Goal: Information Seeking & Learning: Learn about a topic

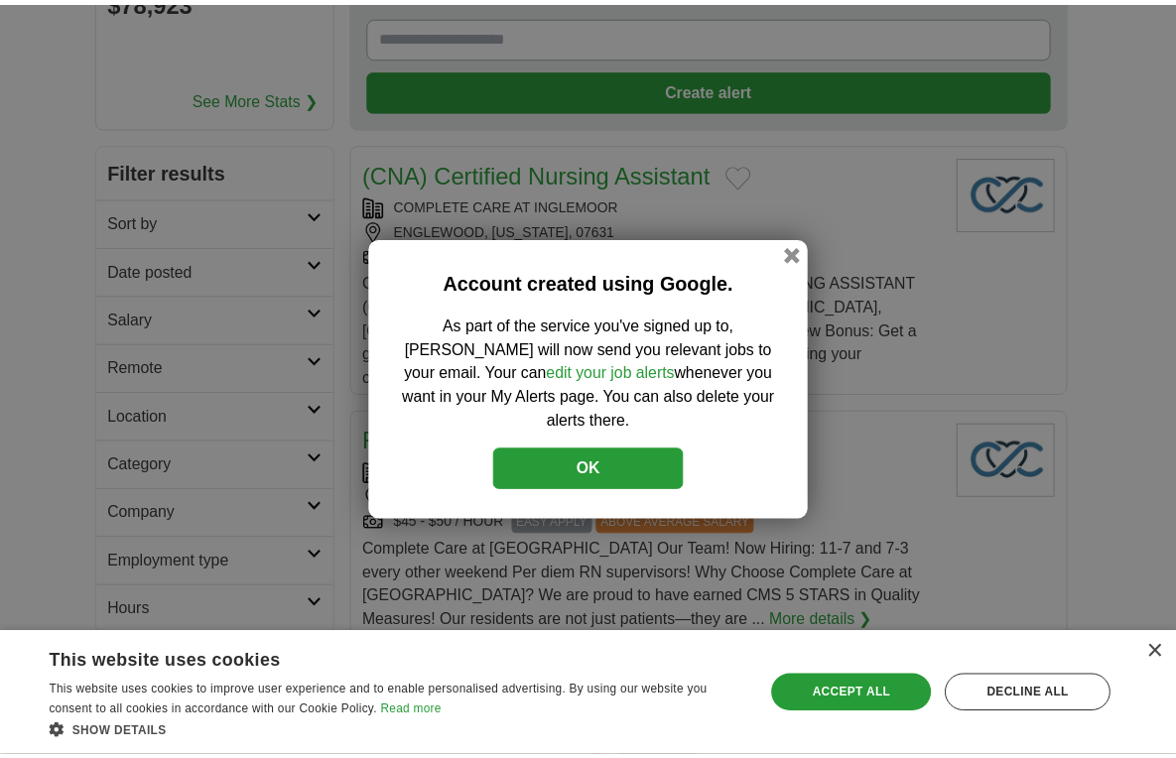
scroll to position [298, 0]
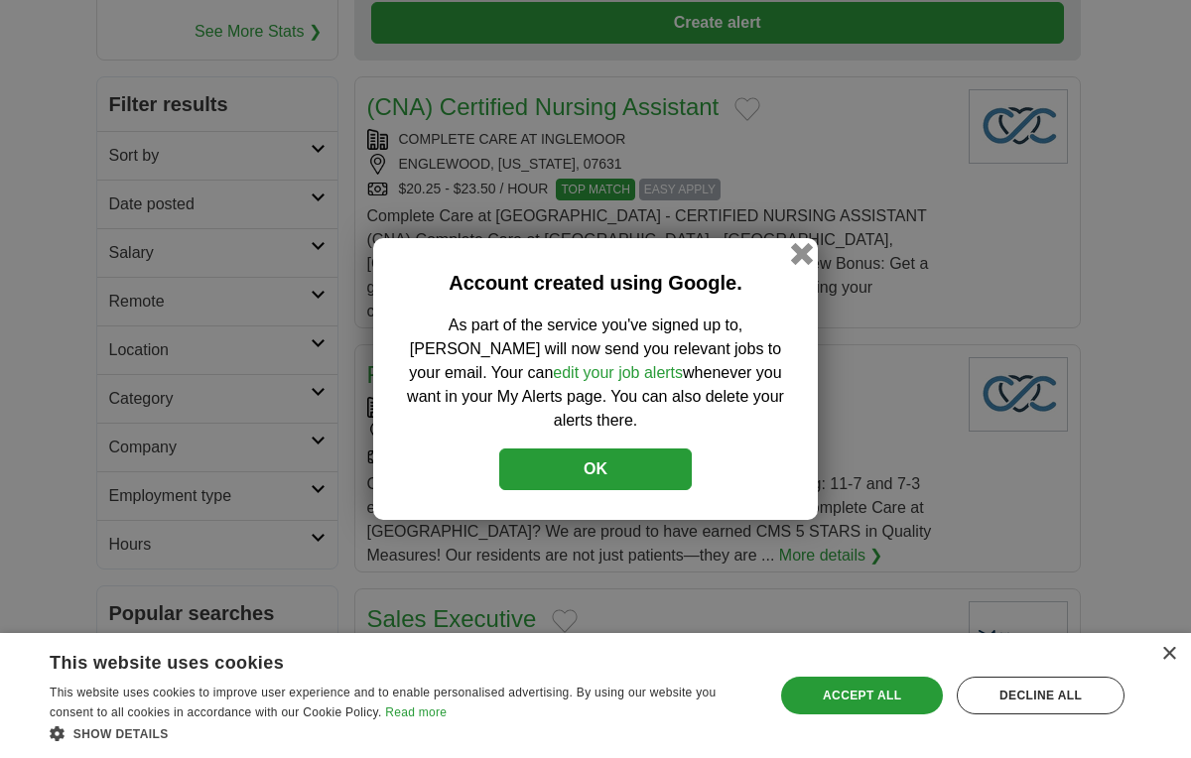
click at [799, 265] on button "button" at bounding box center [802, 254] width 22 height 22
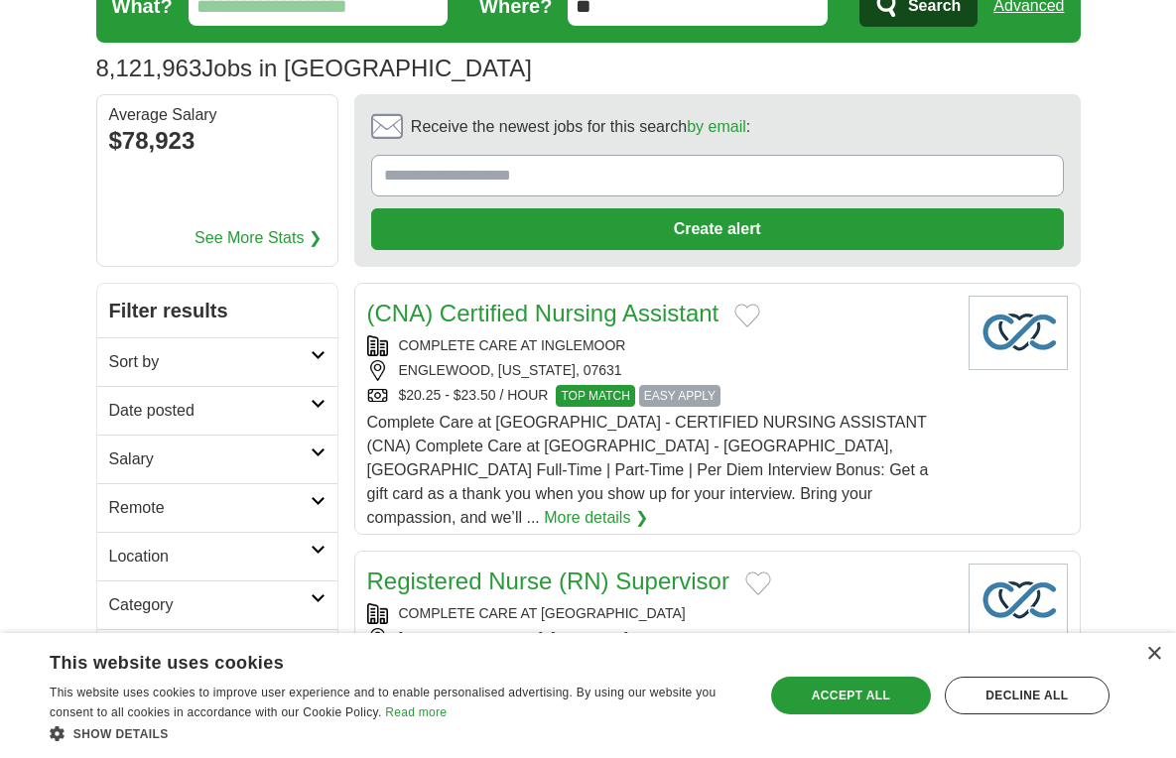
scroll to position [0, 0]
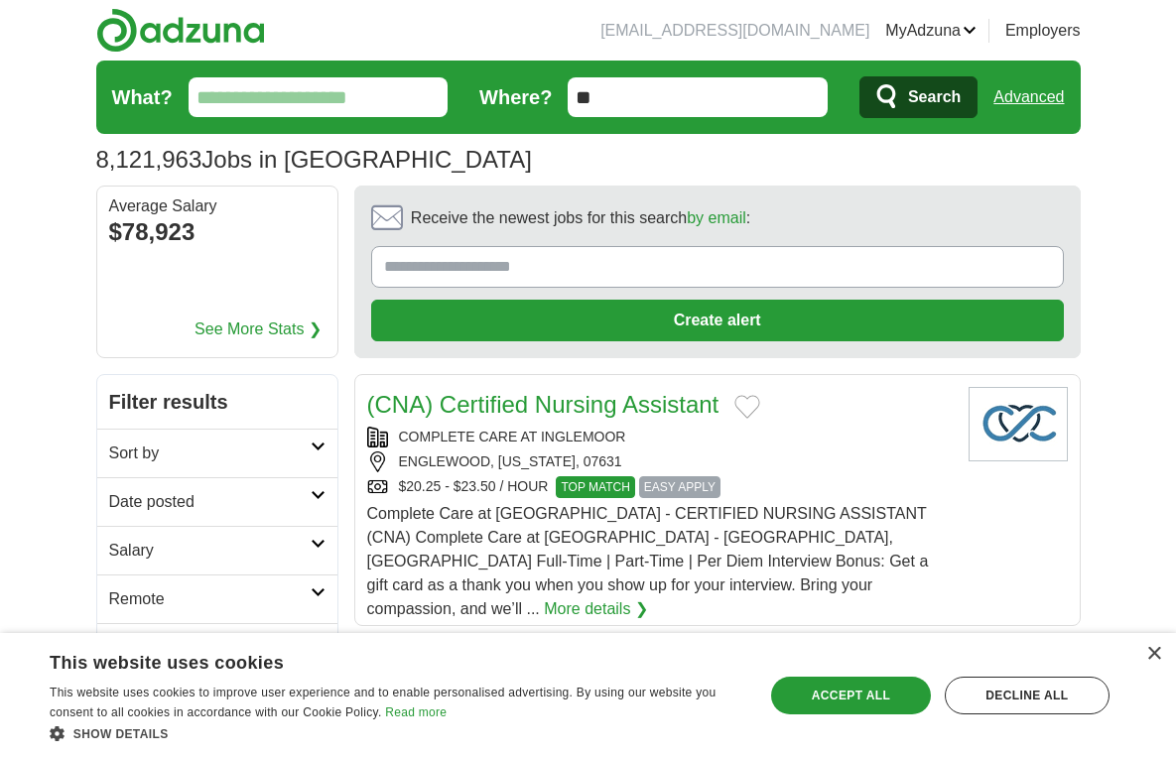
click at [269, 103] on input "What?" at bounding box center [319, 97] width 260 height 40
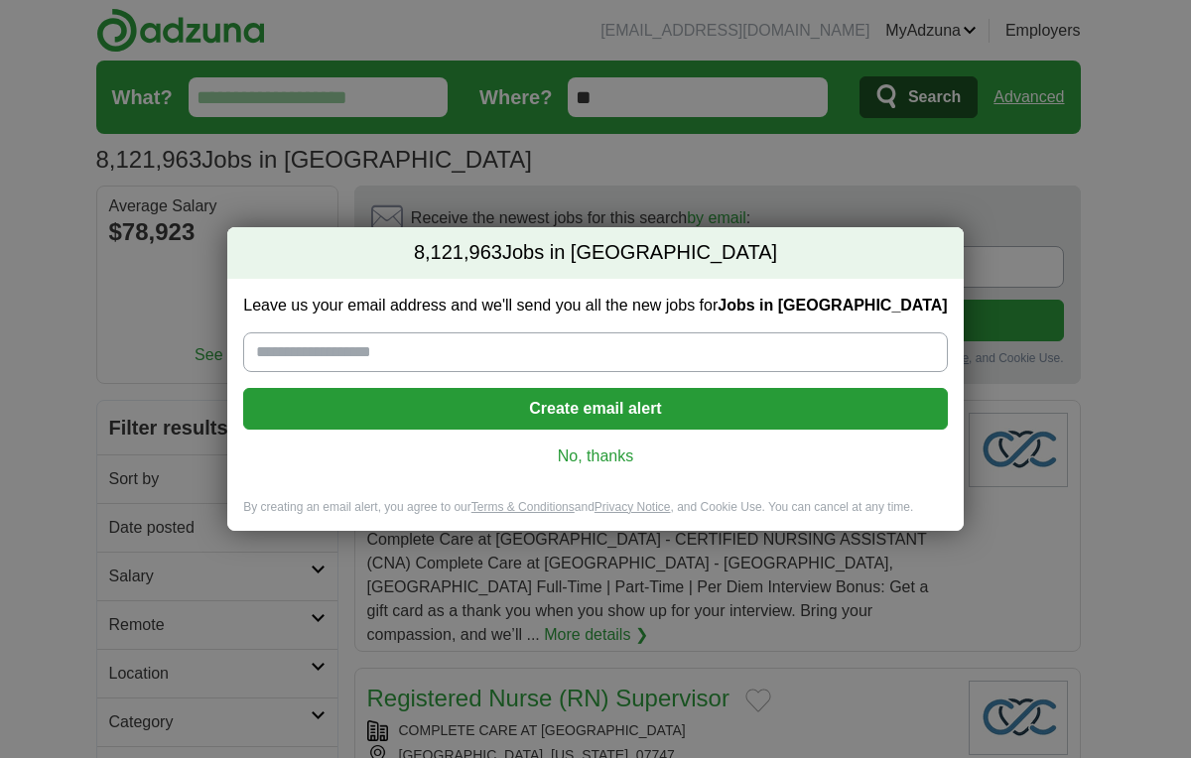
click at [601, 186] on div "8,121,963 Jobs in US Leave us your email address and we'll send you all the new…" at bounding box center [595, 379] width 1191 height 758
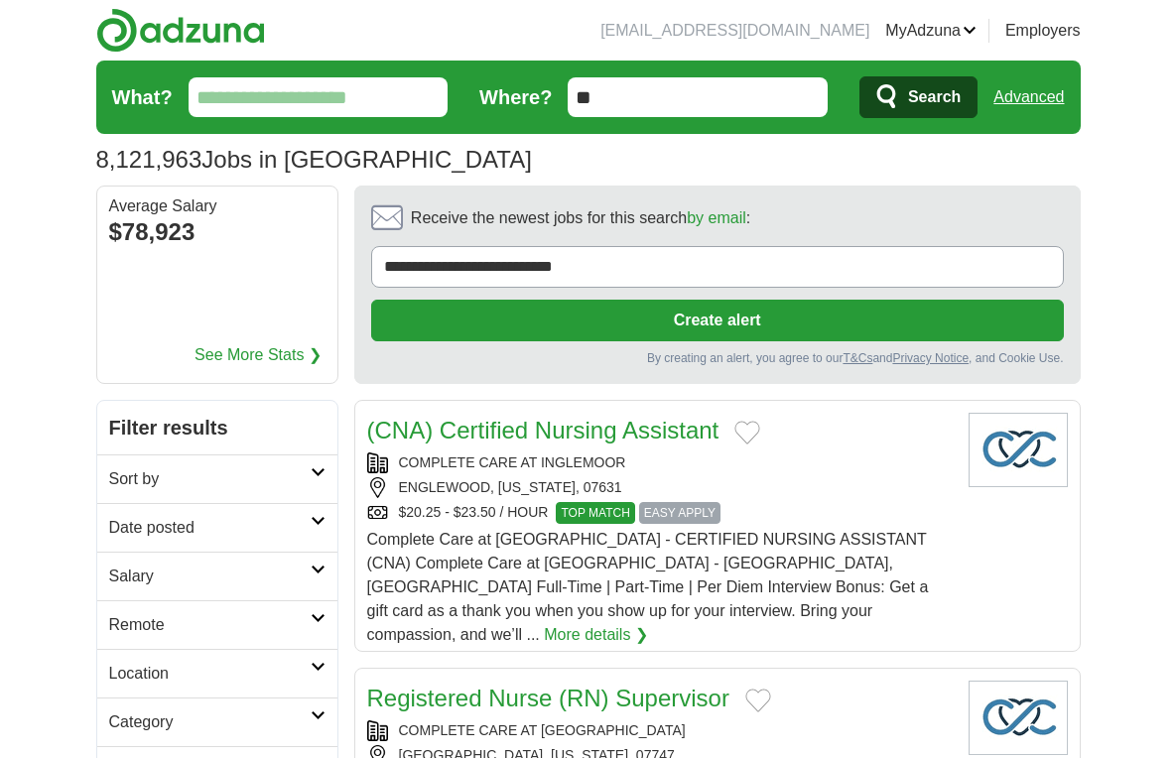
click at [393, 106] on input "What?" at bounding box center [319, 97] width 260 height 40
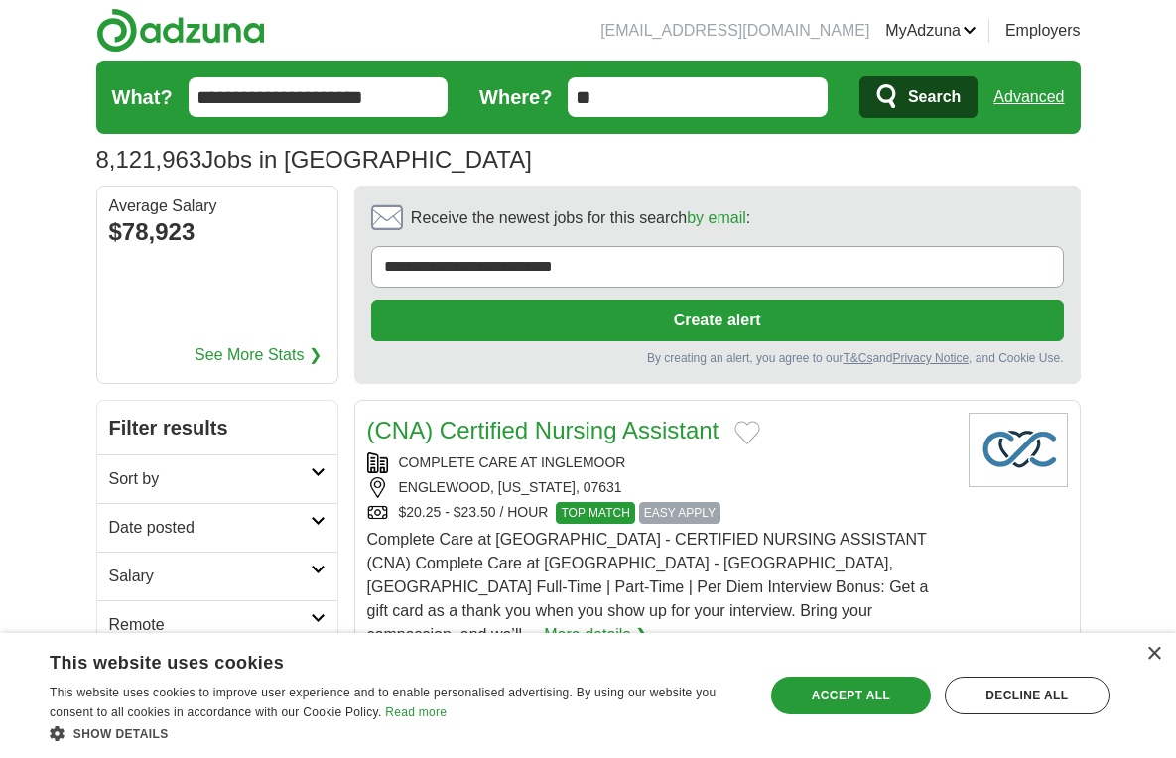
type input "**********"
click at [859, 76] on button "Search" at bounding box center [918, 97] width 118 height 42
